Goal: Transaction & Acquisition: Obtain resource

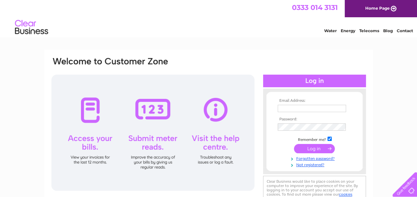
type input "bev@cakesbydesignuk.co.uk"
click at [317, 148] on input "submit" at bounding box center [314, 148] width 41 height 9
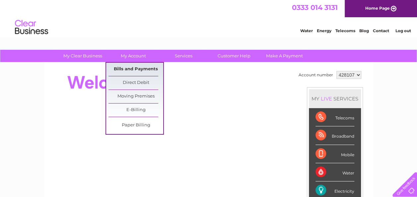
click at [124, 67] on link "Bills and Payments" at bounding box center [135, 69] width 55 height 13
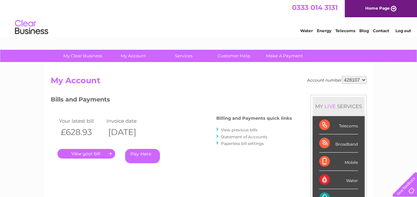
click at [92, 153] on link "." at bounding box center [86, 154] width 58 height 10
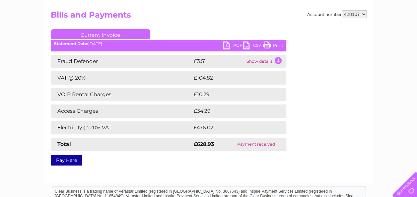
scroll to position [60, 0]
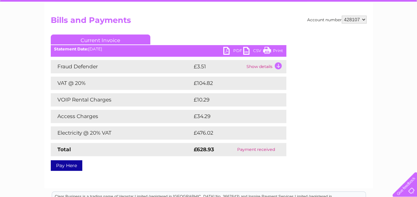
click at [229, 49] on link "PDF" at bounding box center [233, 52] width 20 height 10
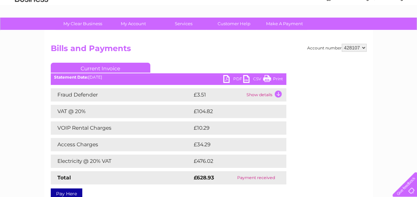
scroll to position [0, 0]
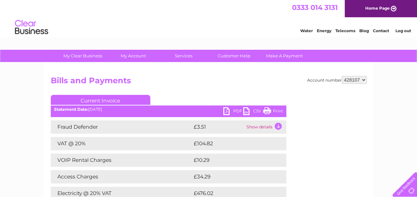
click at [364, 78] on select "428107 428134" at bounding box center [354, 80] width 25 height 8
select select "428134"
click at [342, 76] on select "428107 428134" at bounding box center [354, 80] width 25 height 8
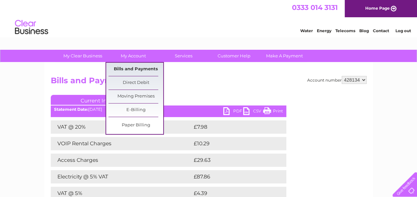
click at [133, 66] on link "Bills and Payments" at bounding box center [135, 69] width 55 height 13
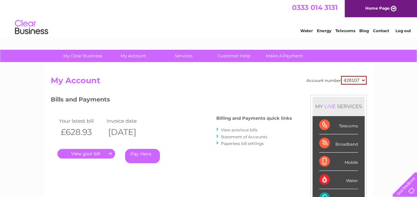
click at [363, 79] on select "428107 428134" at bounding box center [354, 80] width 26 height 9
select select "428134"
click at [341, 76] on select "428107 428134" at bounding box center [354, 80] width 26 height 9
click at [89, 153] on link "." at bounding box center [86, 154] width 58 height 10
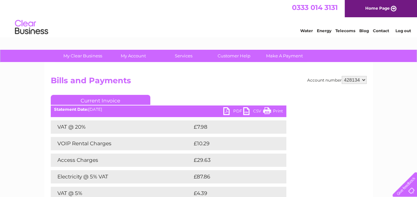
click at [234, 110] on link "PDF" at bounding box center [233, 112] width 20 height 10
